Goal: Information Seeking & Learning: Learn about a topic

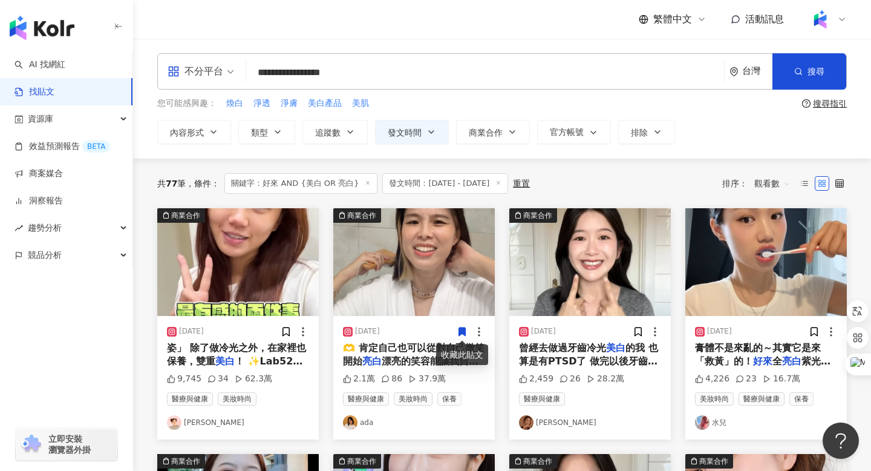
click at [830, 100] on div "搜尋指引" at bounding box center [830, 104] width 34 height 10
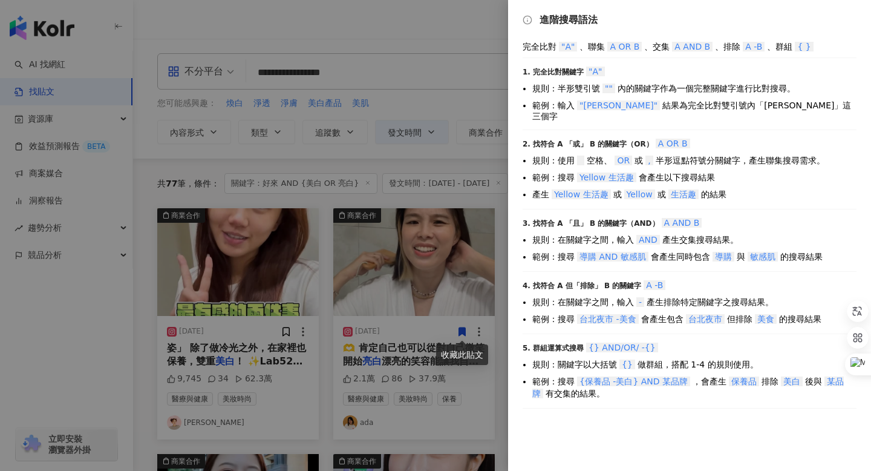
drag, startPoint x: 658, startPoint y: 339, endPoint x: 637, endPoint y: 339, distance: 20.6
click at [637, 341] on div "5. 群組運算式搜尋 {} AND/OR/ -{}" at bounding box center [690, 347] width 334 height 12
copy span "-{}"
click at [254, 23] on div at bounding box center [435, 235] width 871 height 471
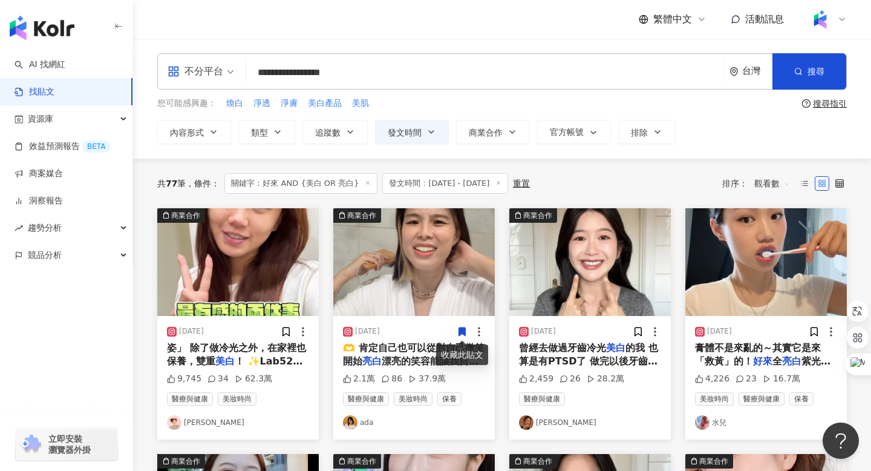
click at [287, 70] on input "**********" at bounding box center [485, 72] width 468 height 26
paste input "**********"
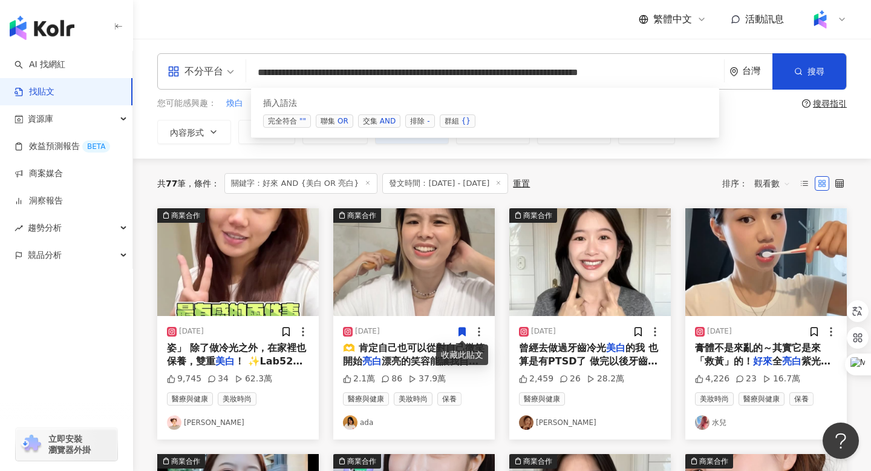
scroll to position [0, 140]
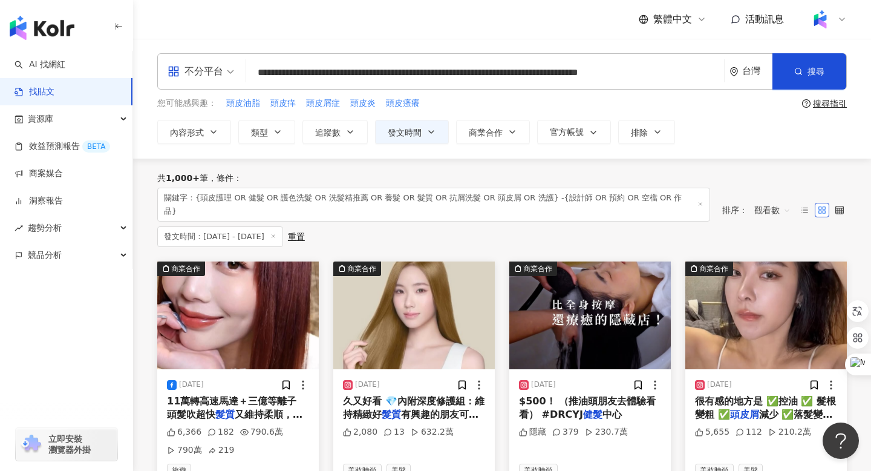
type input "**********"
click at [409, 296] on img "button" at bounding box center [414, 315] width 162 height 108
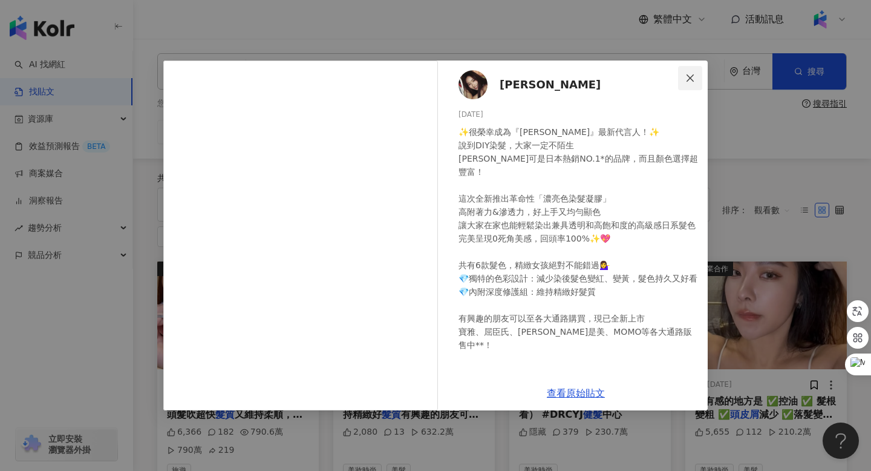
click at [689, 77] on icon "close" at bounding box center [690, 77] width 7 height 7
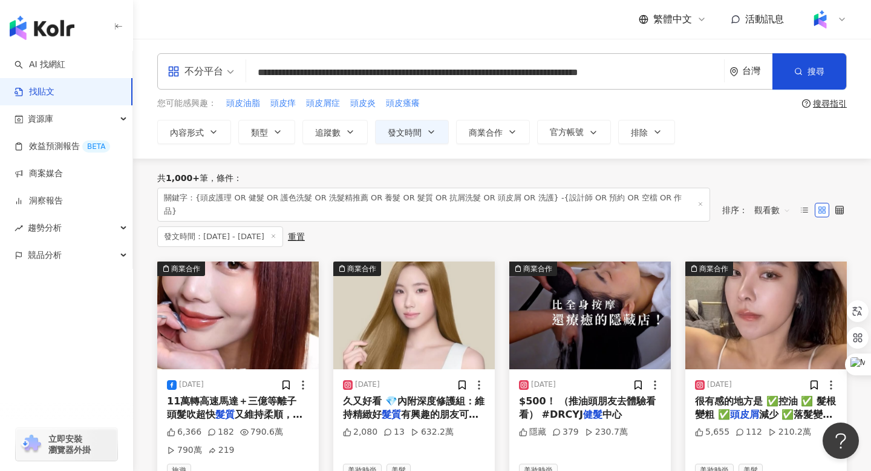
click at [563, 313] on img "button" at bounding box center [590, 315] width 162 height 108
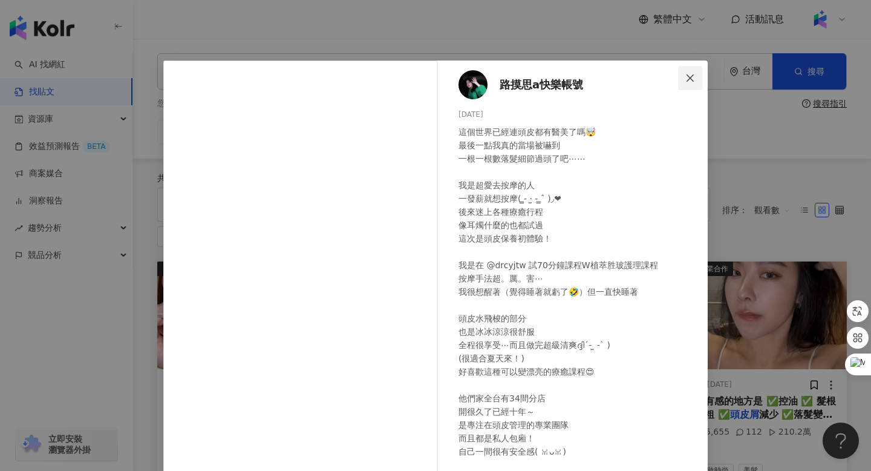
click at [690, 78] on icon "close" at bounding box center [690, 77] width 7 height 7
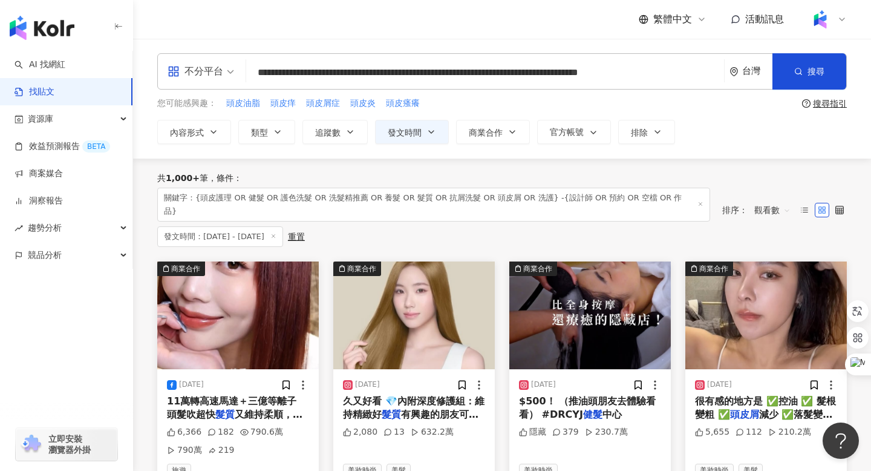
click at [728, 313] on img "button" at bounding box center [767, 315] width 162 height 108
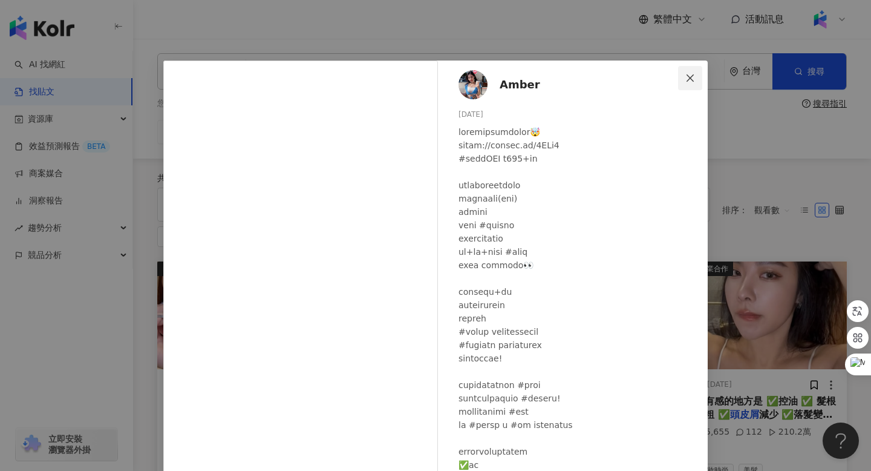
click at [692, 77] on icon "close" at bounding box center [691, 78] width 10 height 10
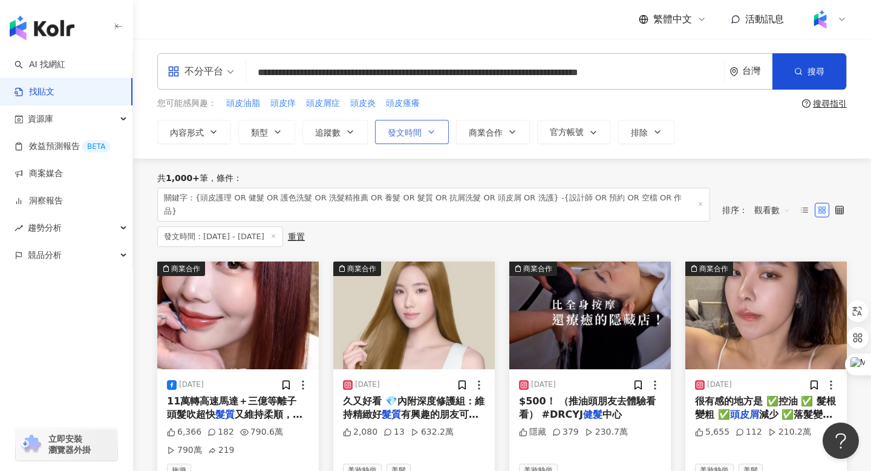
click at [425, 131] on button "發文時間" at bounding box center [412, 132] width 74 height 24
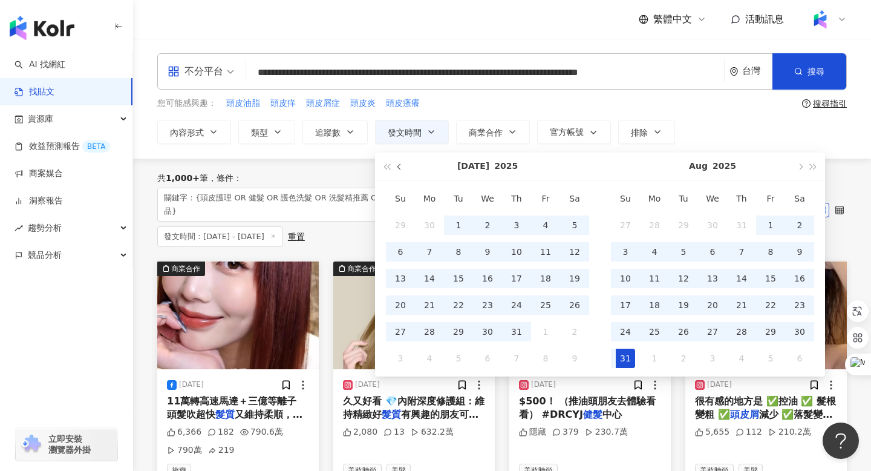
click at [399, 168] on span "button" at bounding box center [401, 167] width 6 height 6
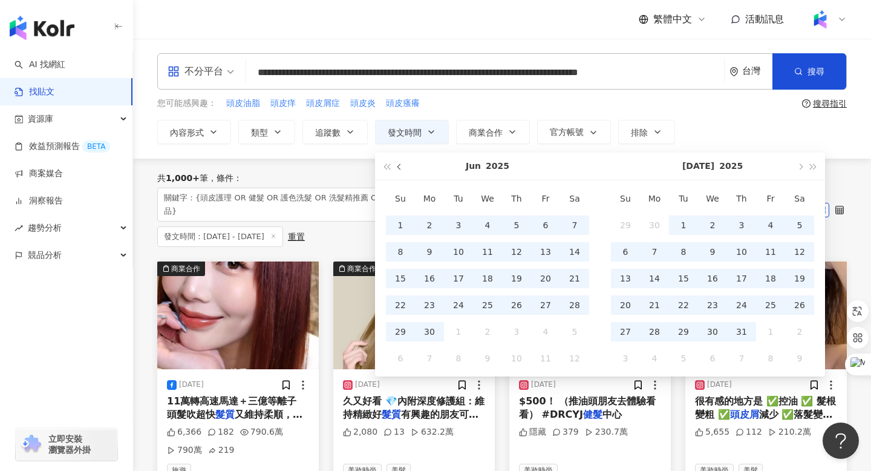
click at [399, 168] on span "button" at bounding box center [401, 167] width 6 height 6
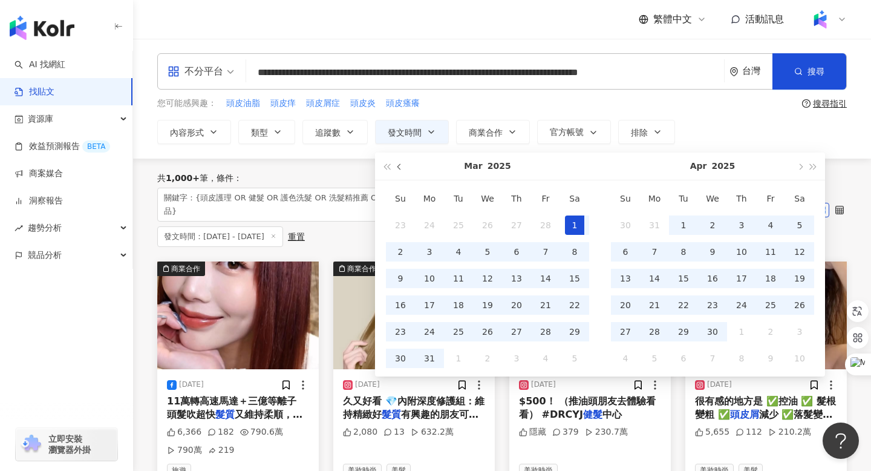
click at [399, 168] on span "button" at bounding box center [401, 167] width 6 height 6
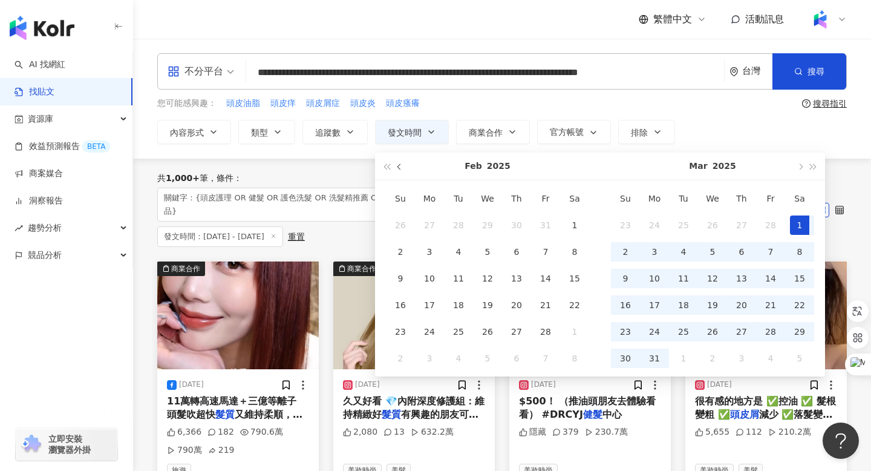
click at [399, 168] on span "button" at bounding box center [401, 167] width 6 height 6
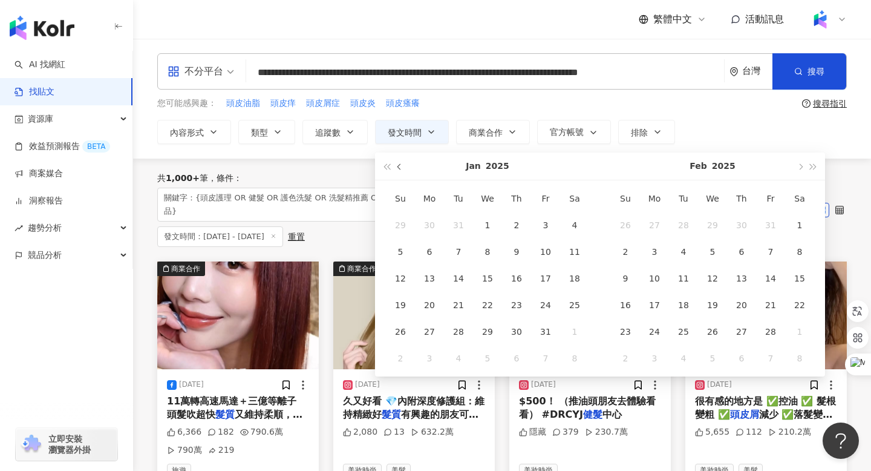
click at [399, 168] on span "button" at bounding box center [401, 167] width 6 height 6
click at [802, 166] on span "button" at bounding box center [800, 167] width 6 height 6
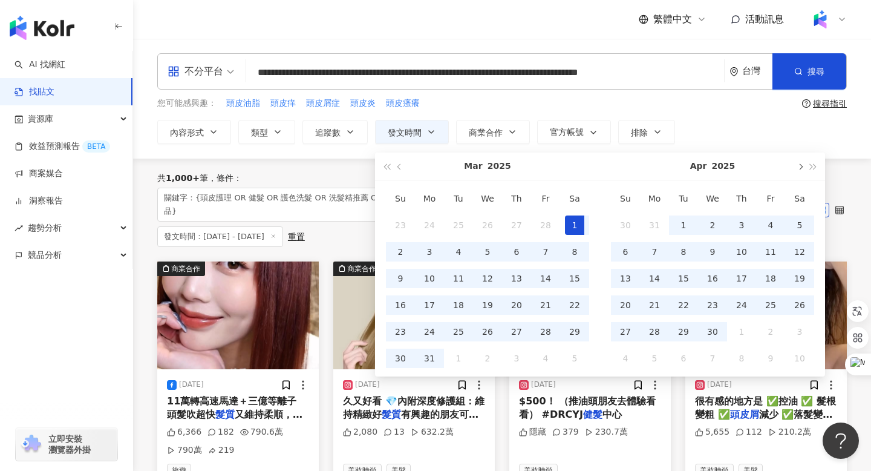
click at [802, 166] on span "button" at bounding box center [800, 167] width 6 height 6
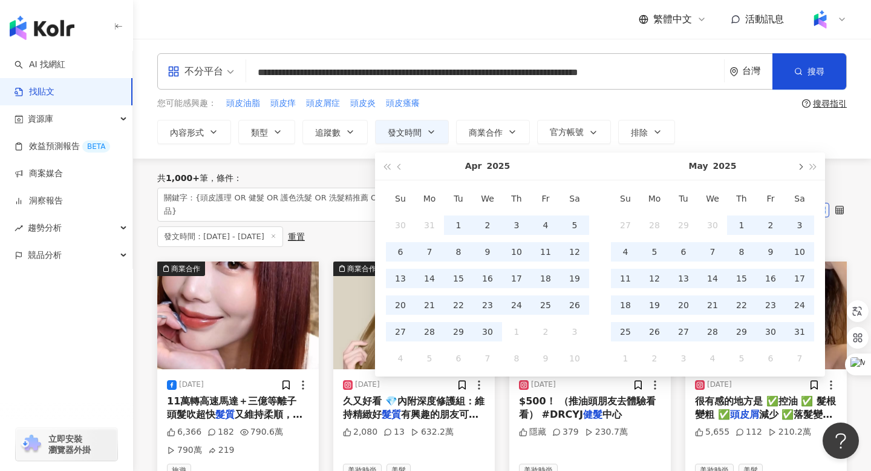
click at [802, 166] on span "button" at bounding box center [800, 167] width 6 height 6
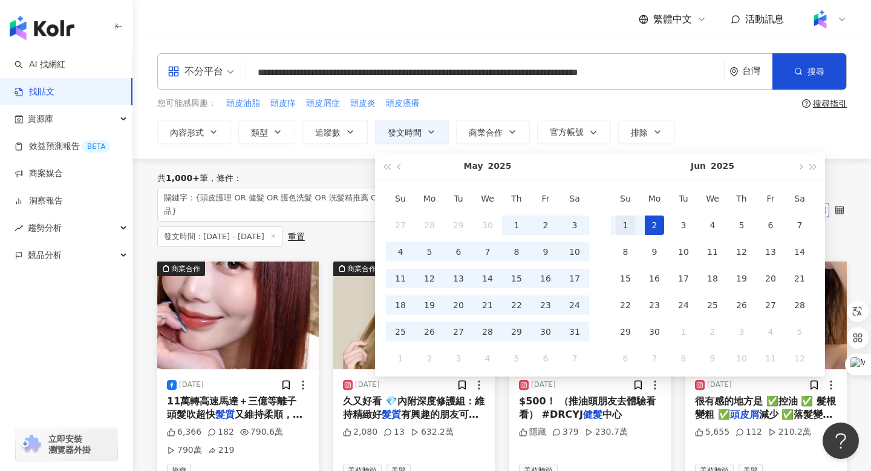
type input "**********"
click at [624, 220] on div "1" at bounding box center [625, 224] width 19 height 19
click at [800, 165] on span "button" at bounding box center [800, 167] width 6 height 6
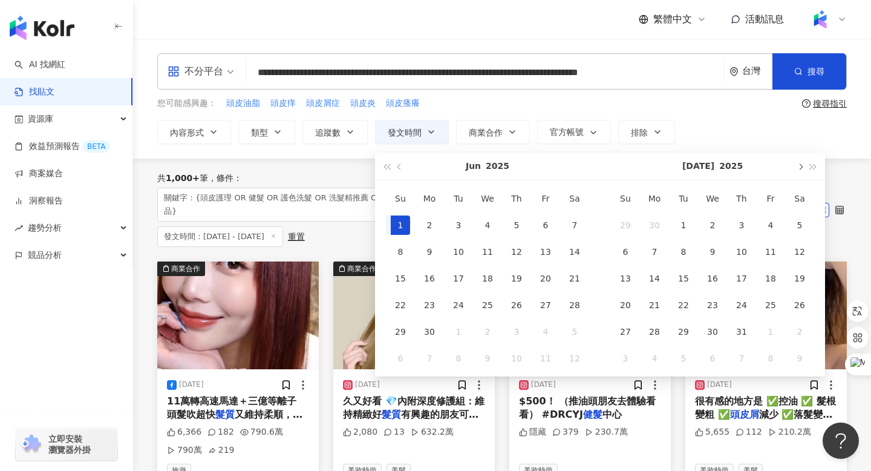
click at [800, 165] on span "button" at bounding box center [800, 167] width 6 height 6
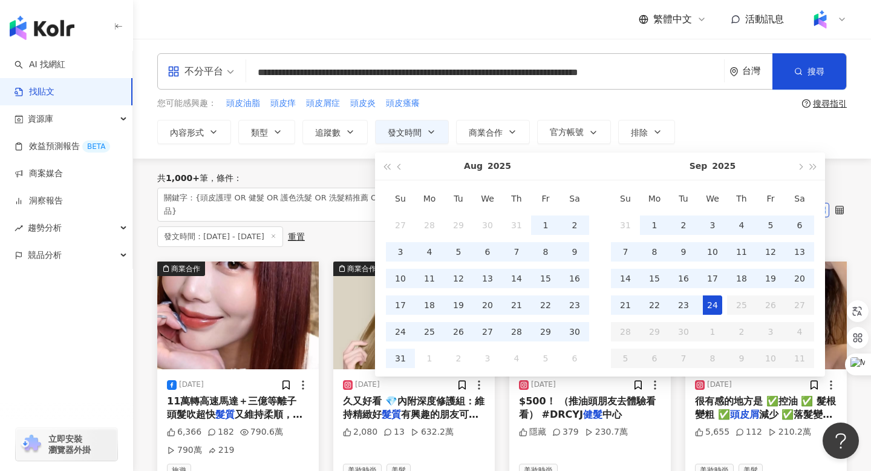
click at [710, 307] on div "24" at bounding box center [712, 304] width 19 height 19
type input "**********"
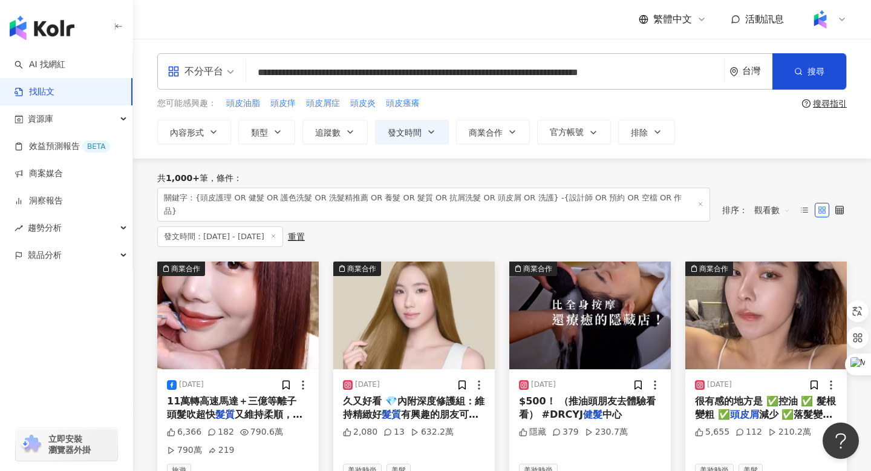
type input "**********"
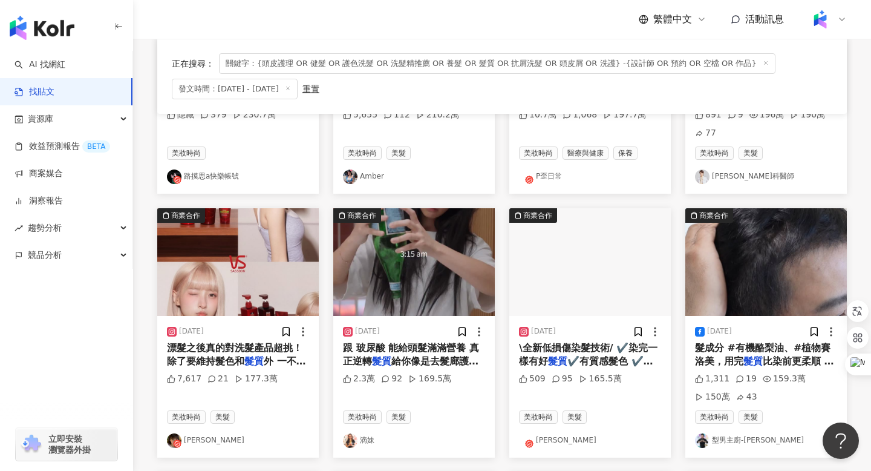
scroll to position [289, 0]
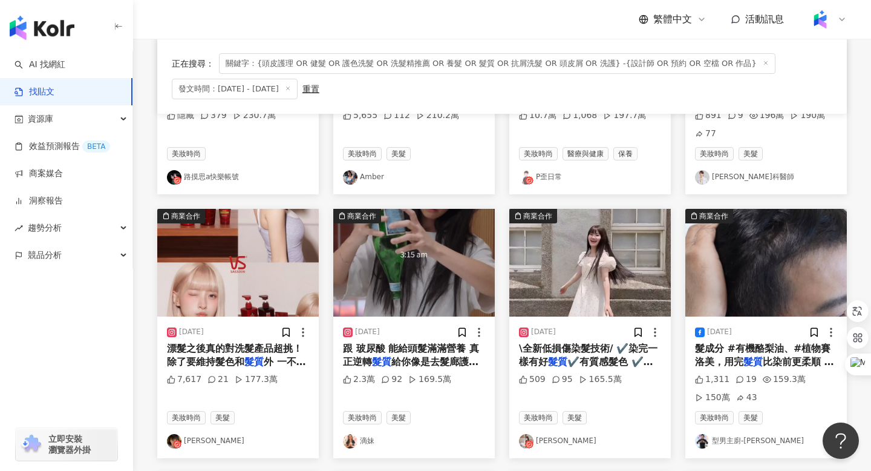
click at [416, 261] on img "button" at bounding box center [414, 263] width 162 height 108
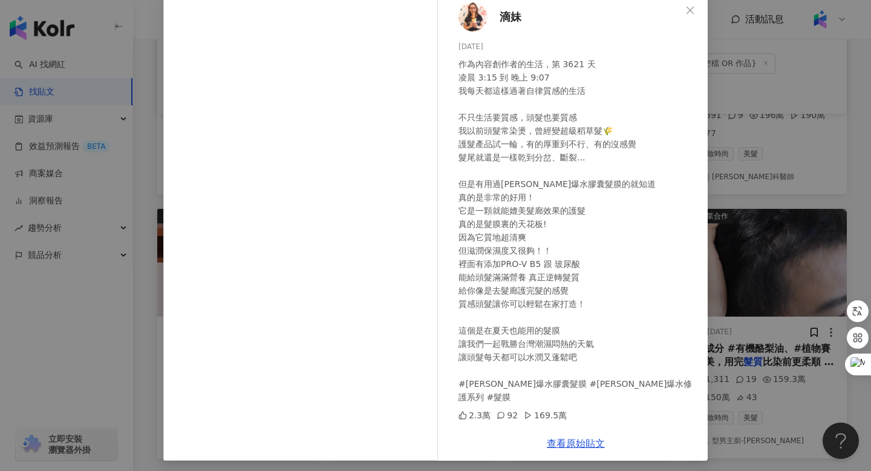
scroll to position [72, 0]
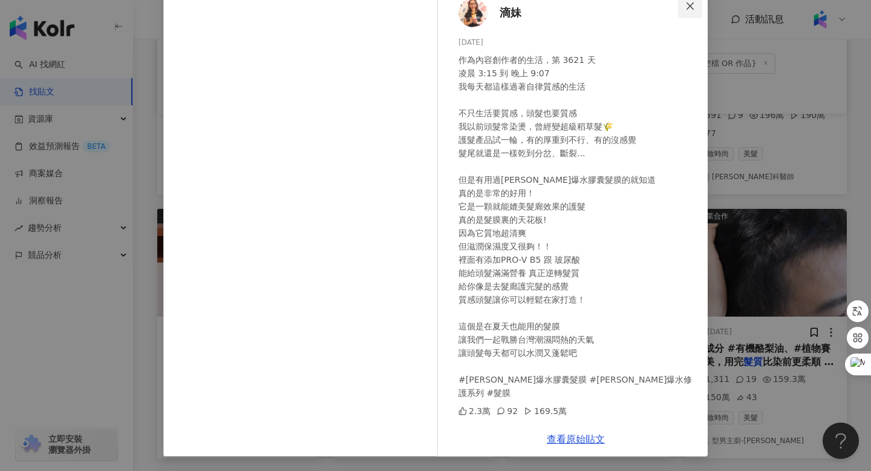
click at [696, 5] on span "Close" at bounding box center [690, 6] width 24 height 10
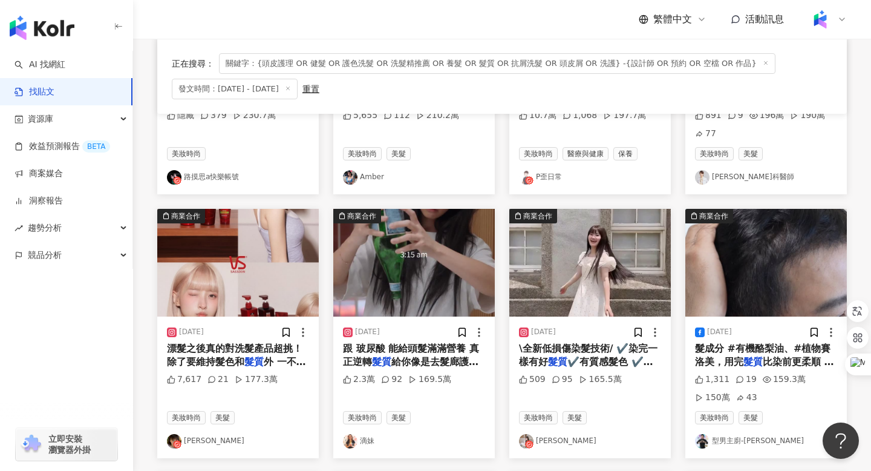
scroll to position [0, 0]
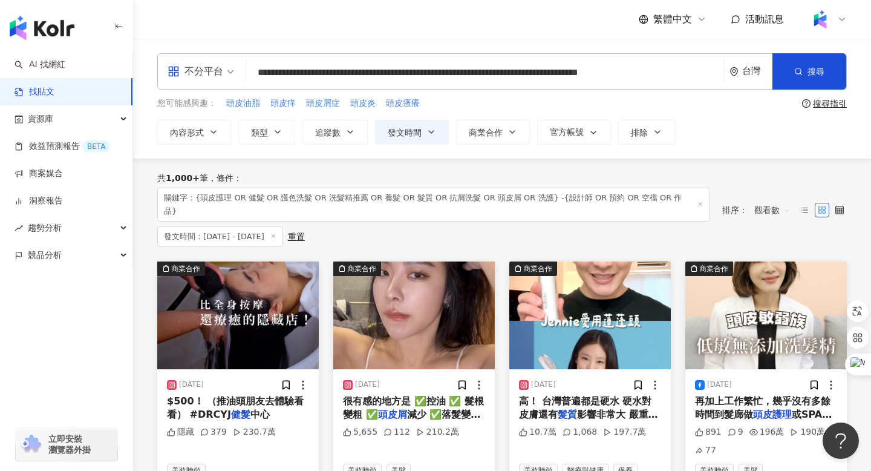
click at [330, 74] on input "**********" at bounding box center [485, 72] width 468 height 26
